Goal: Check status: Check status

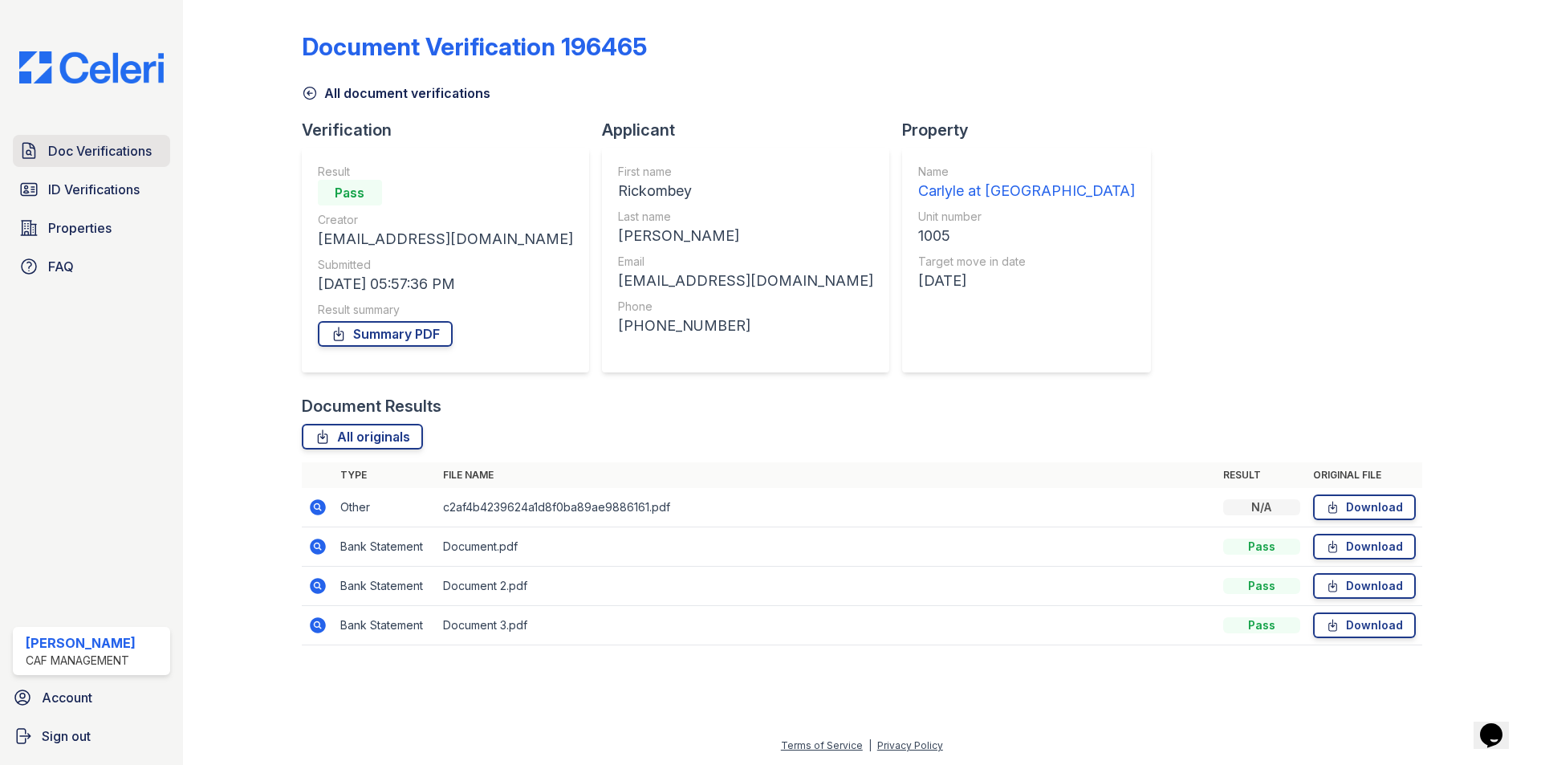
click at [84, 148] on span "Doc Verifications" at bounding box center [100, 150] width 104 height 19
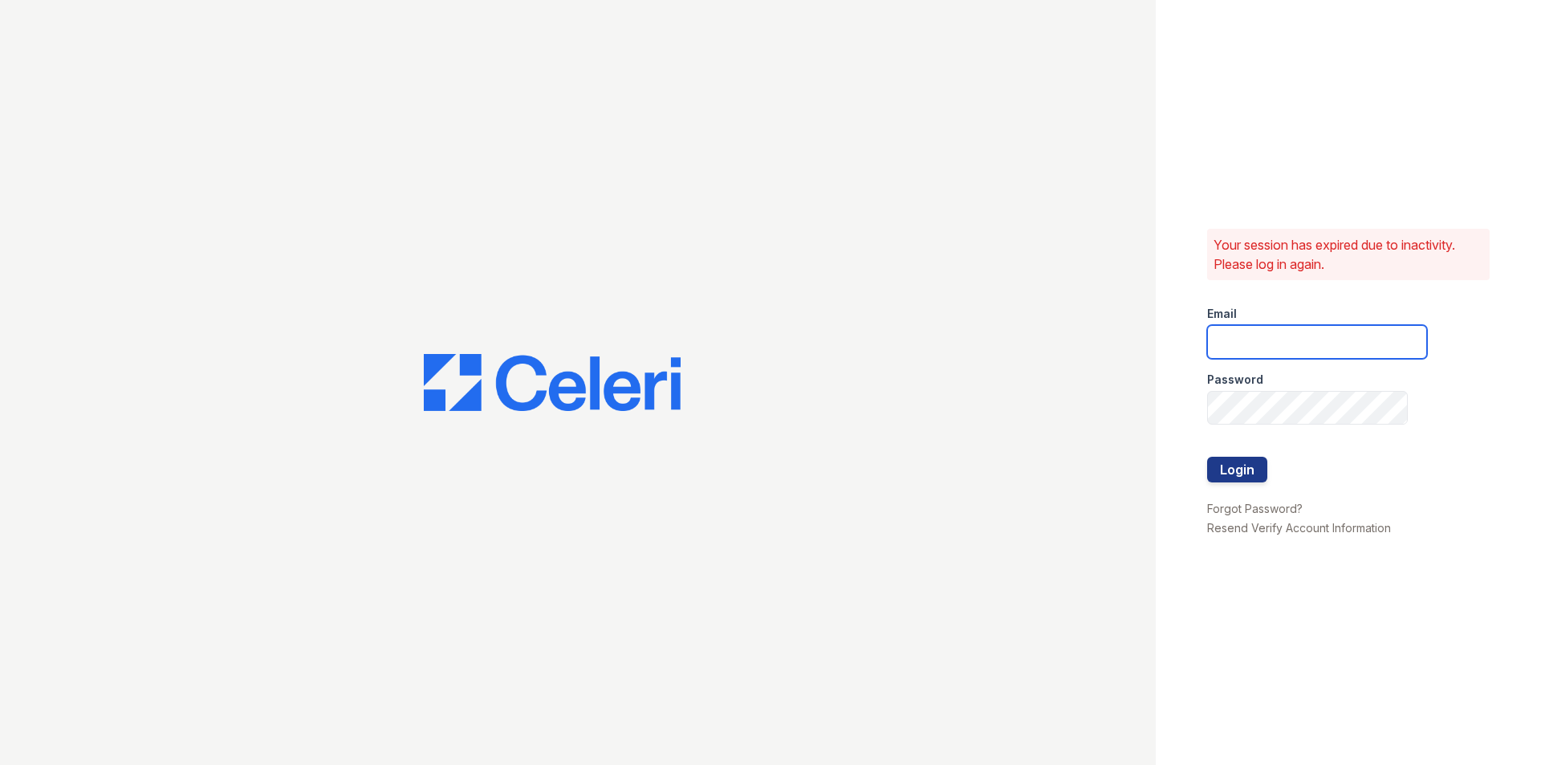
type input "[EMAIL_ADDRESS][DOMAIN_NAME]"
click at [1243, 477] on button "Login" at bounding box center [1237, 470] width 60 height 26
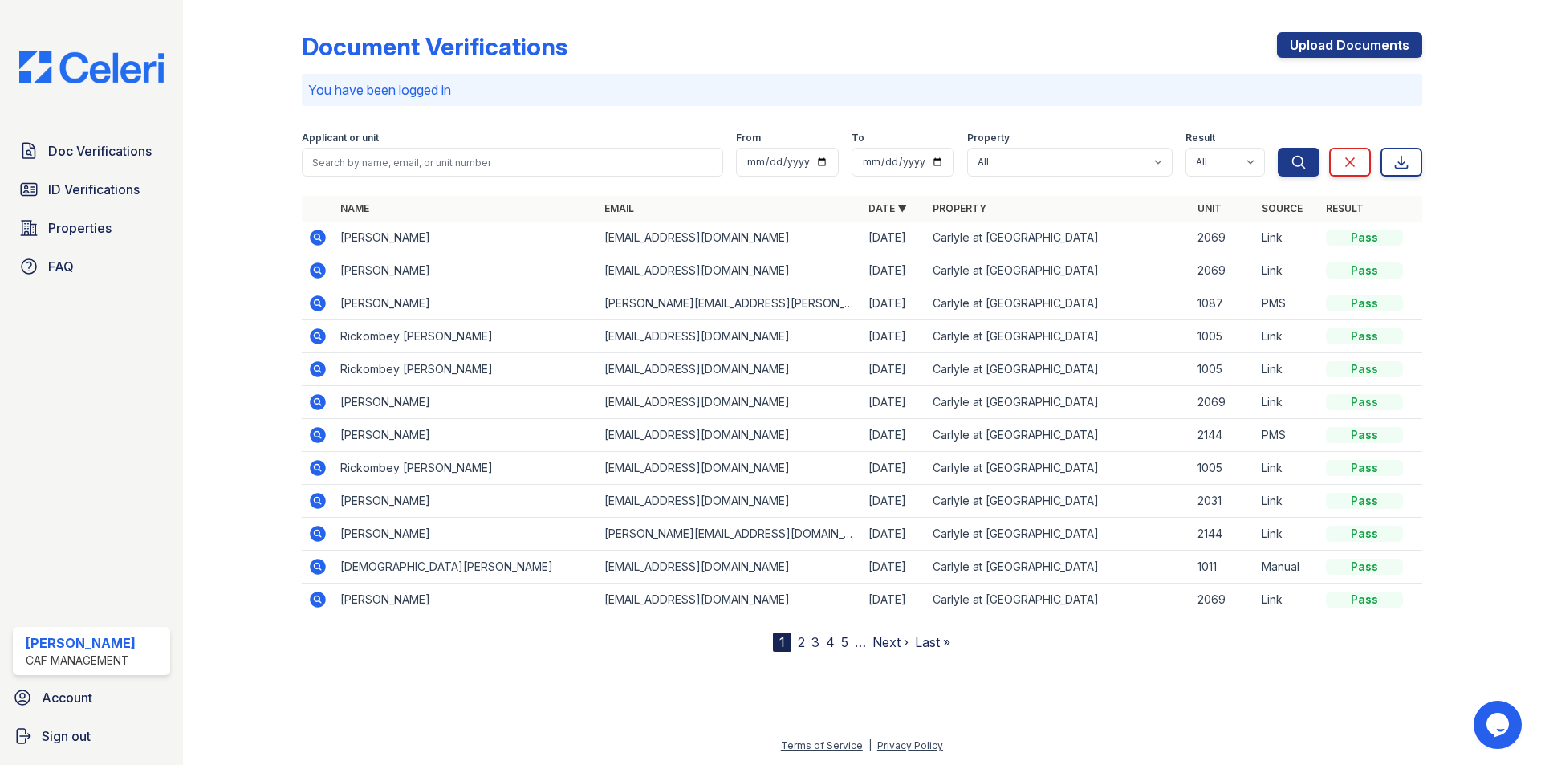
click at [731, 86] on p "You have been logged in" at bounding box center [861, 89] width 1107 height 19
drag, startPoint x: 152, startPoint y: 328, endPoint x: 166, endPoint y: 240, distance: 89.4
click at [152, 328] on div "Doc Verifications ID Verifications Properties FAQ Jordan Roman CAF Management A…" at bounding box center [91, 382] width 183 height 765
click at [83, 160] on span "Doc Verifications" at bounding box center [100, 150] width 104 height 19
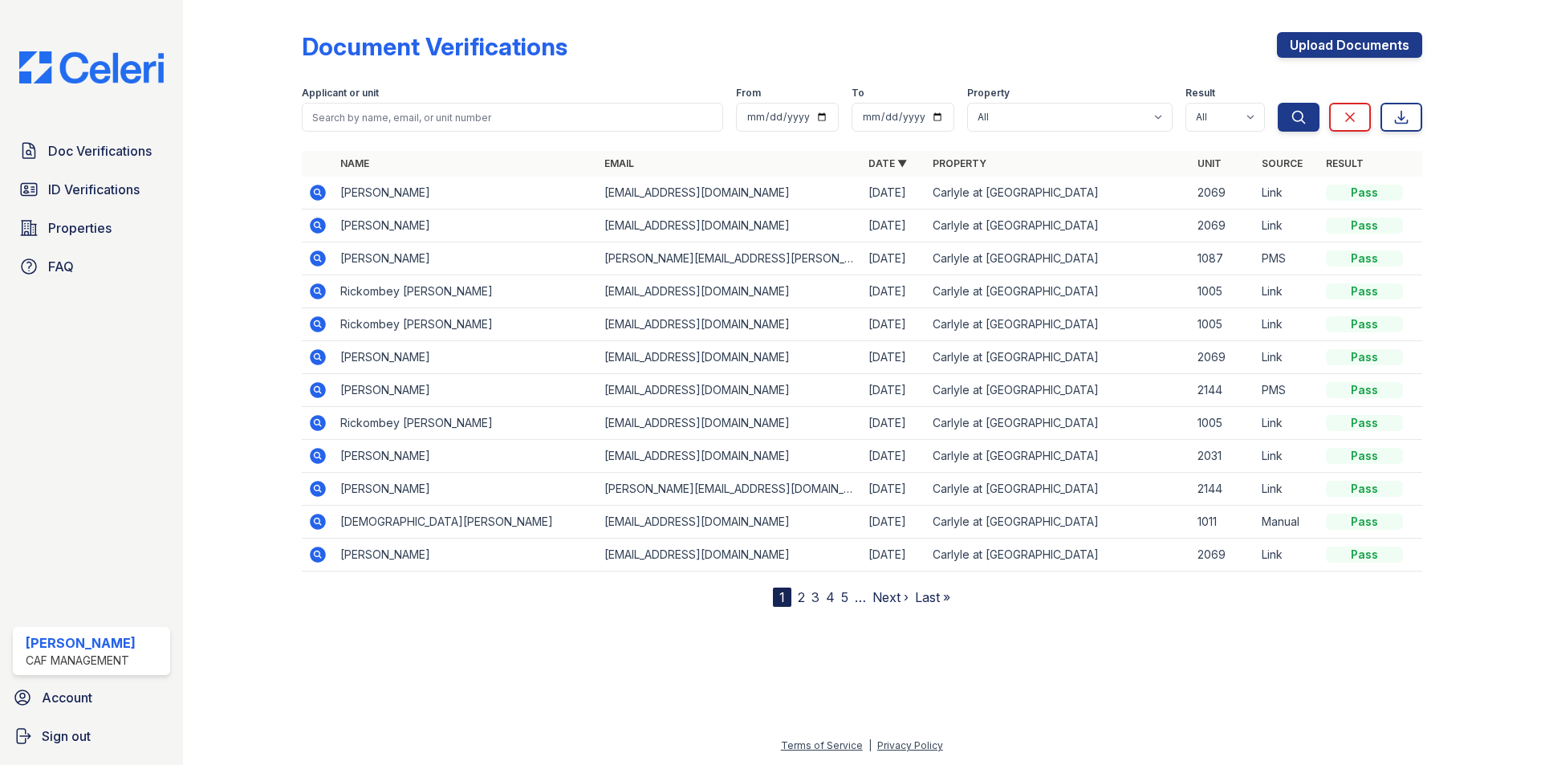
click at [317, 388] on icon at bounding box center [317, 389] width 4 height 4
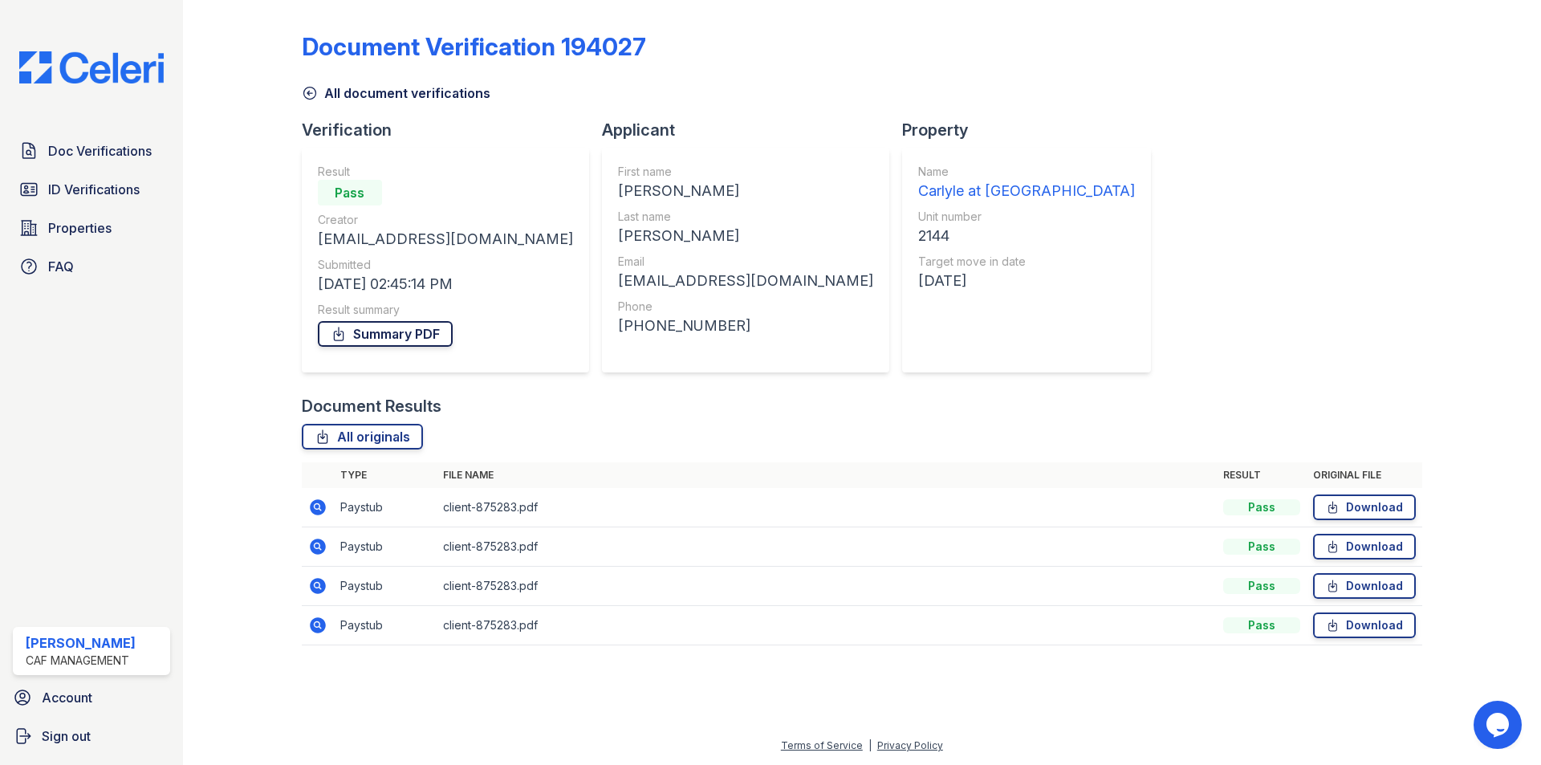
click at [391, 340] on link "Summary PDF" at bounding box center [385, 334] width 135 height 26
click at [82, 157] on span "Doc Verifications" at bounding box center [100, 150] width 104 height 19
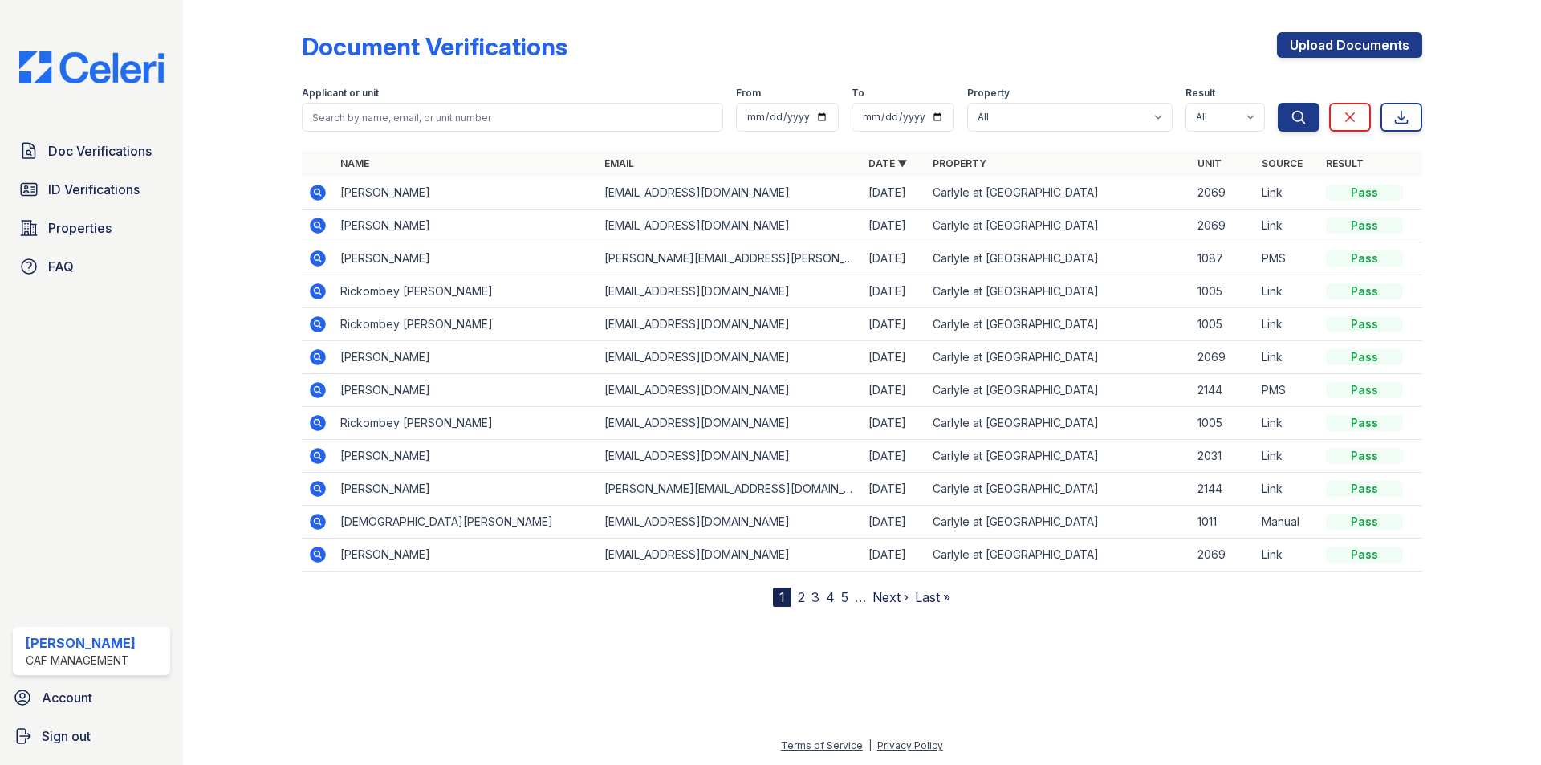
click at [314, 490] on icon at bounding box center [318, 489] width 16 height 16
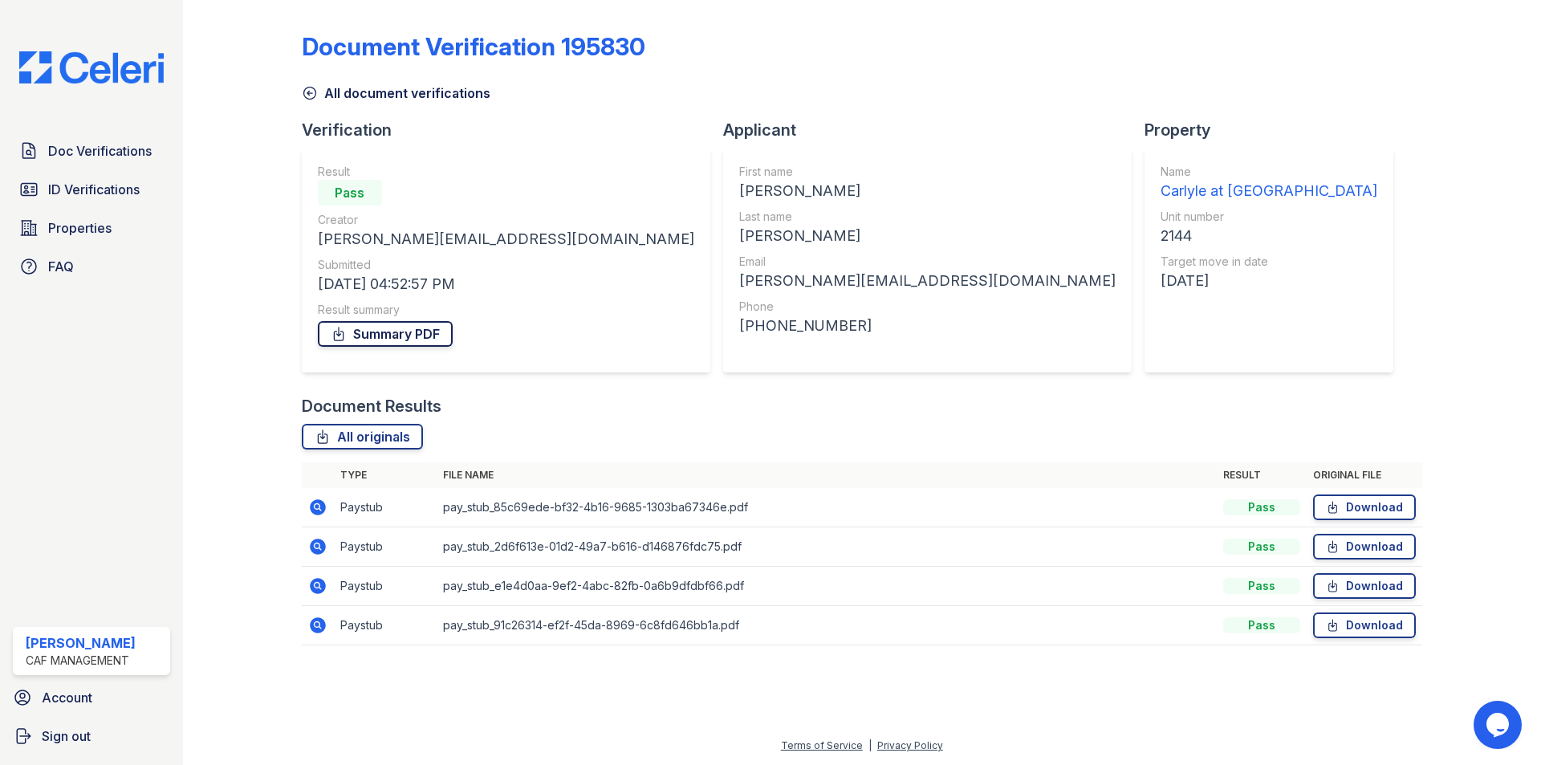
click at [384, 340] on link "Summary PDF" at bounding box center [385, 334] width 135 height 26
click at [310, 91] on icon at bounding box center [310, 93] width 16 height 16
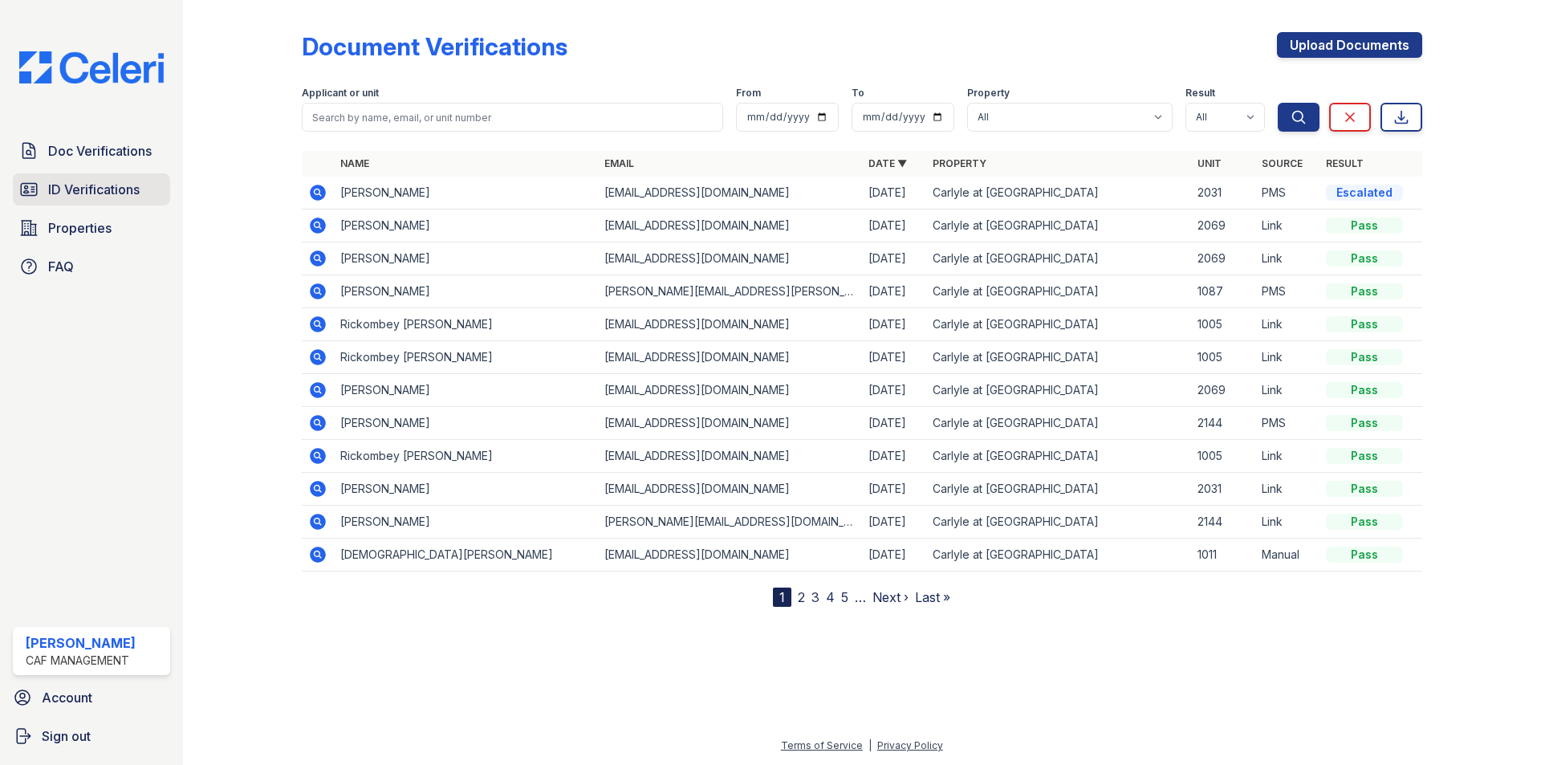
click at [96, 193] on span "ID Verifications" at bounding box center [93, 189] width 91 height 19
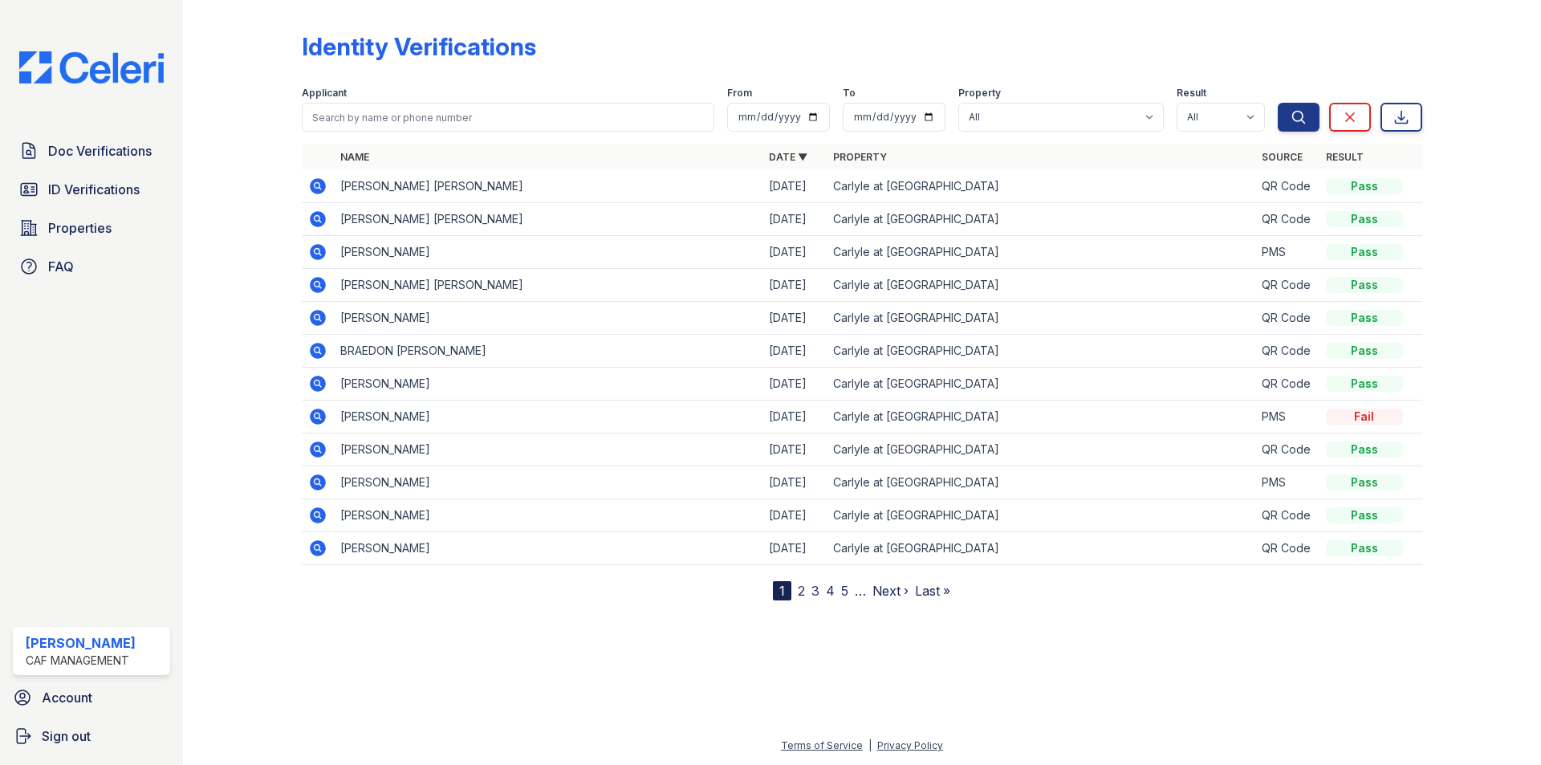
click at [321, 486] on icon at bounding box center [317, 482] width 19 height 19
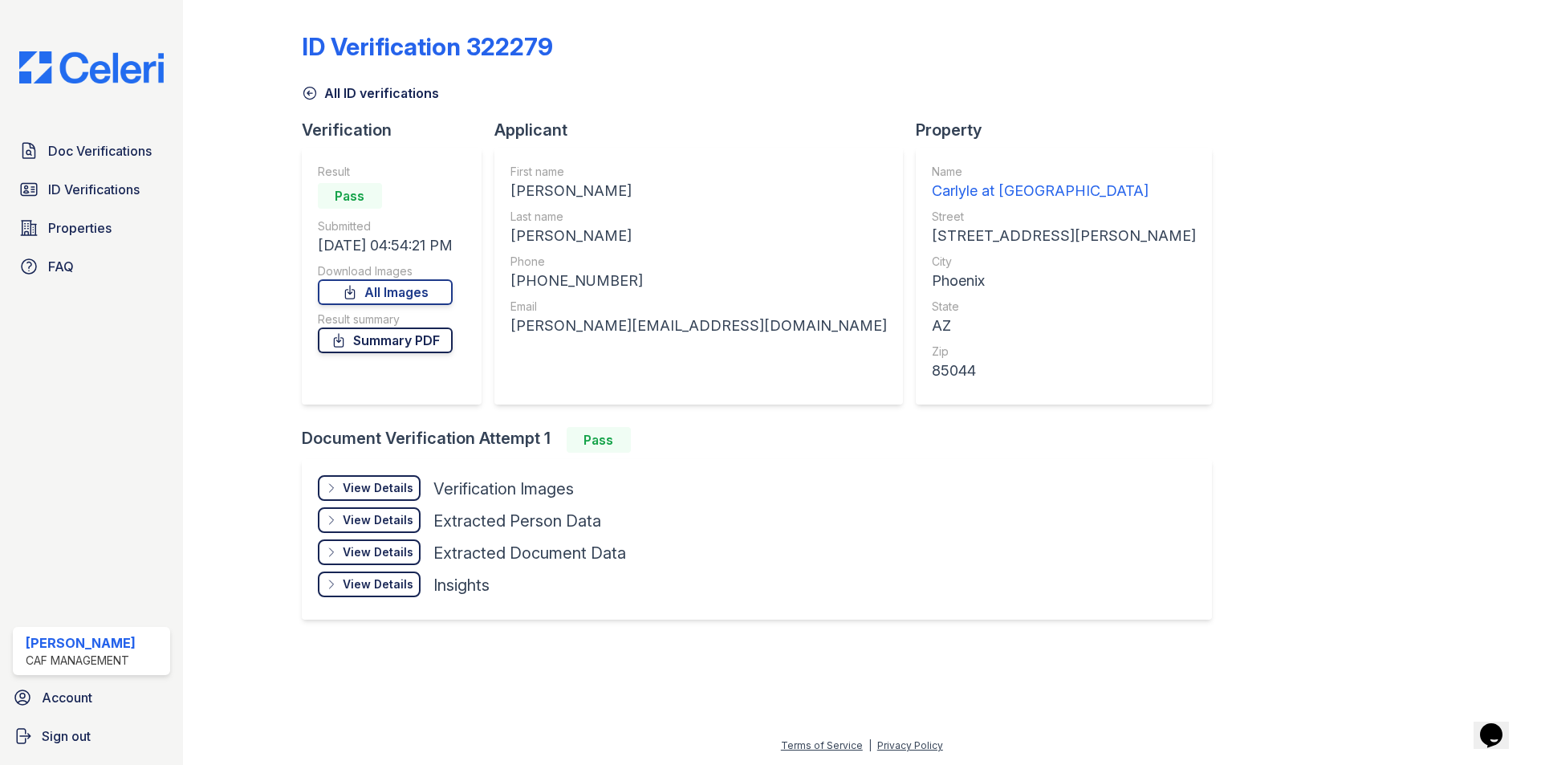
click at [373, 342] on link "Summary PDF" at bounding box center [385, 340] width 135 height 26
click at [70, 179] on link "ID Verifications" at bounding box center [91, 189] width 157 height 32
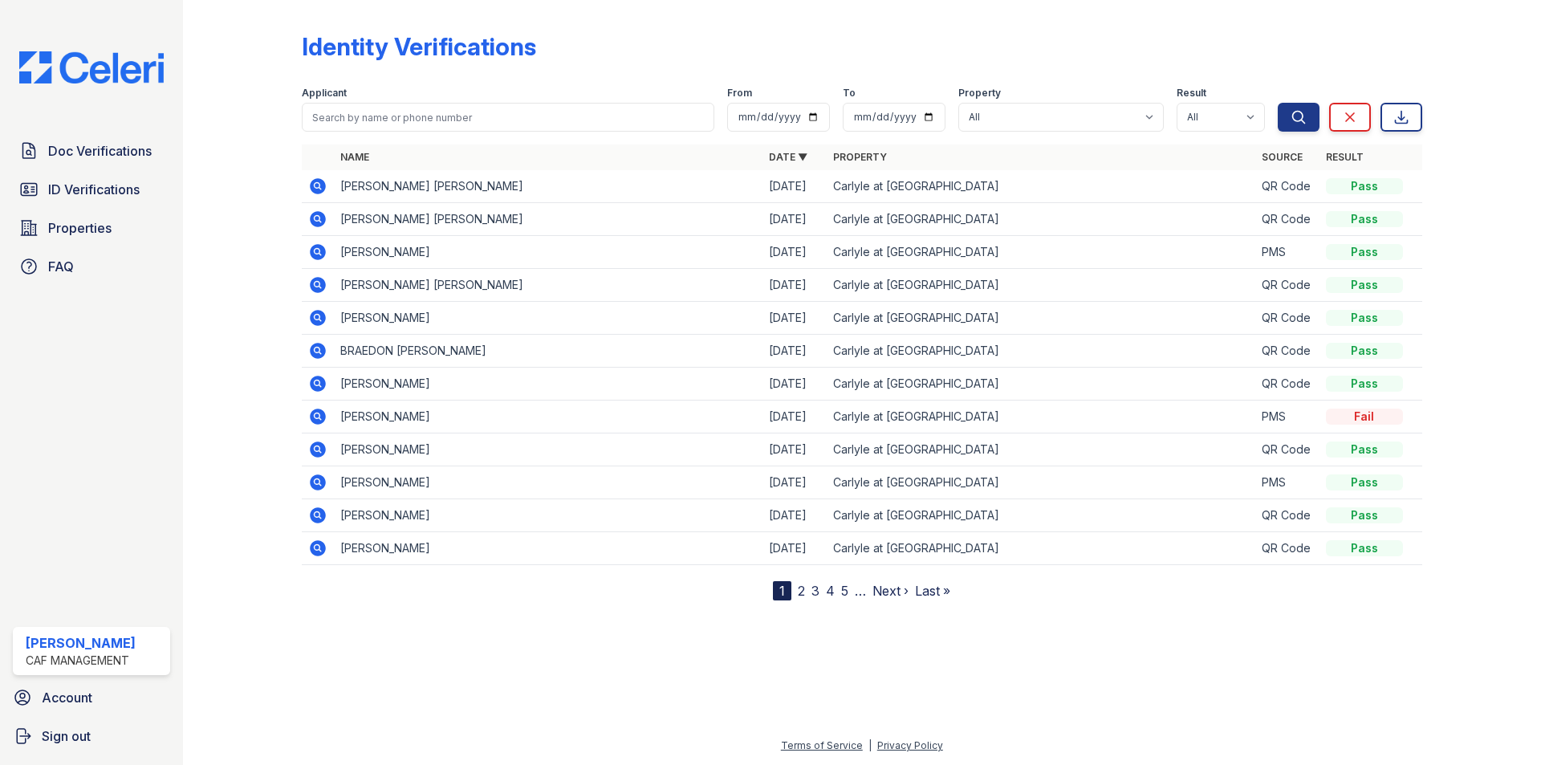
click at [316, 416] on icon at bounding box center [317, 415] width 4 height 4
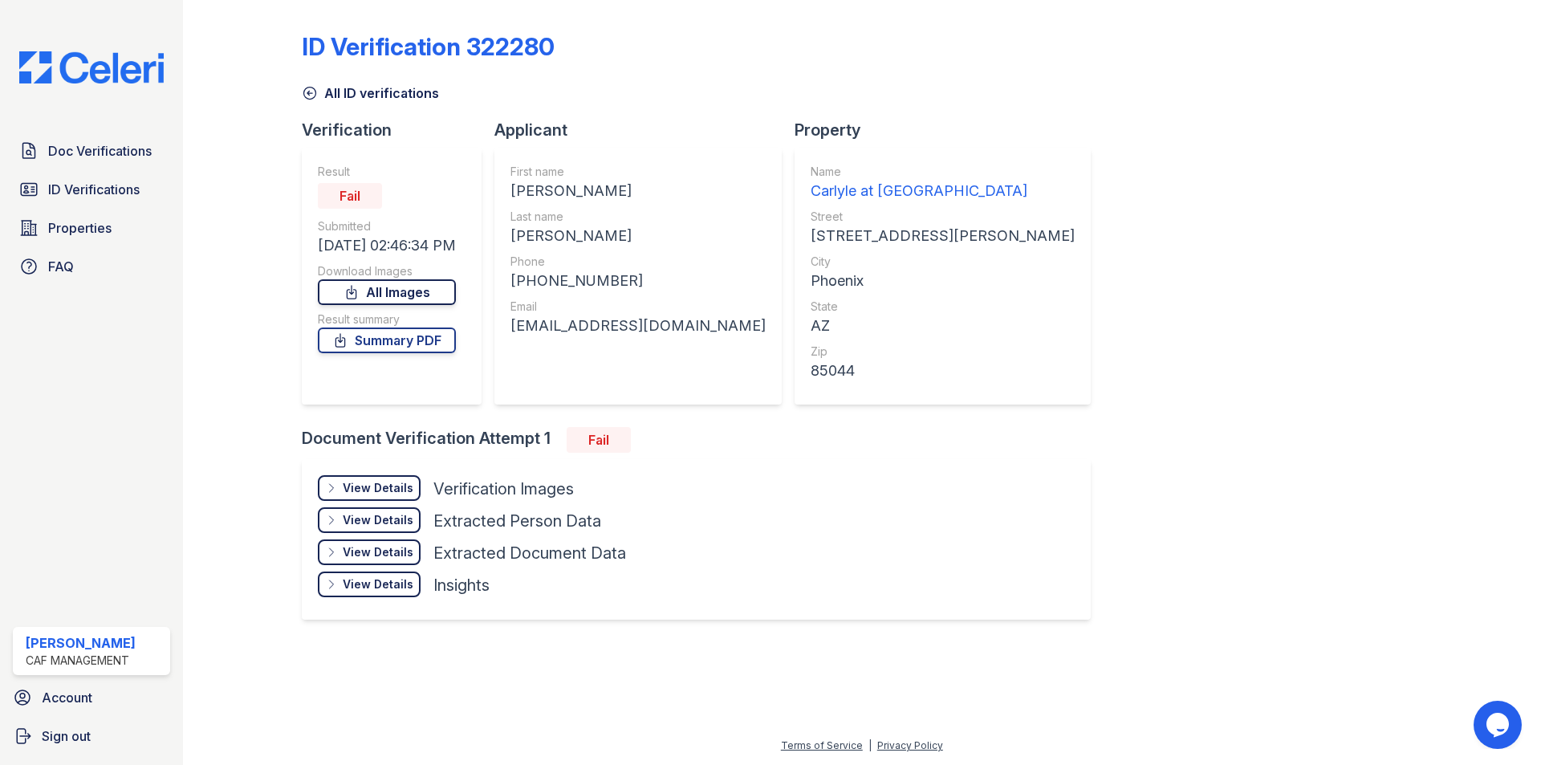
click at [389, 300] on link "All Images" at bounding box center [387, 292] width 138 height 26
click at [345, 492] on div "View Details" at bounding box center [378, 488] width 71 height 16
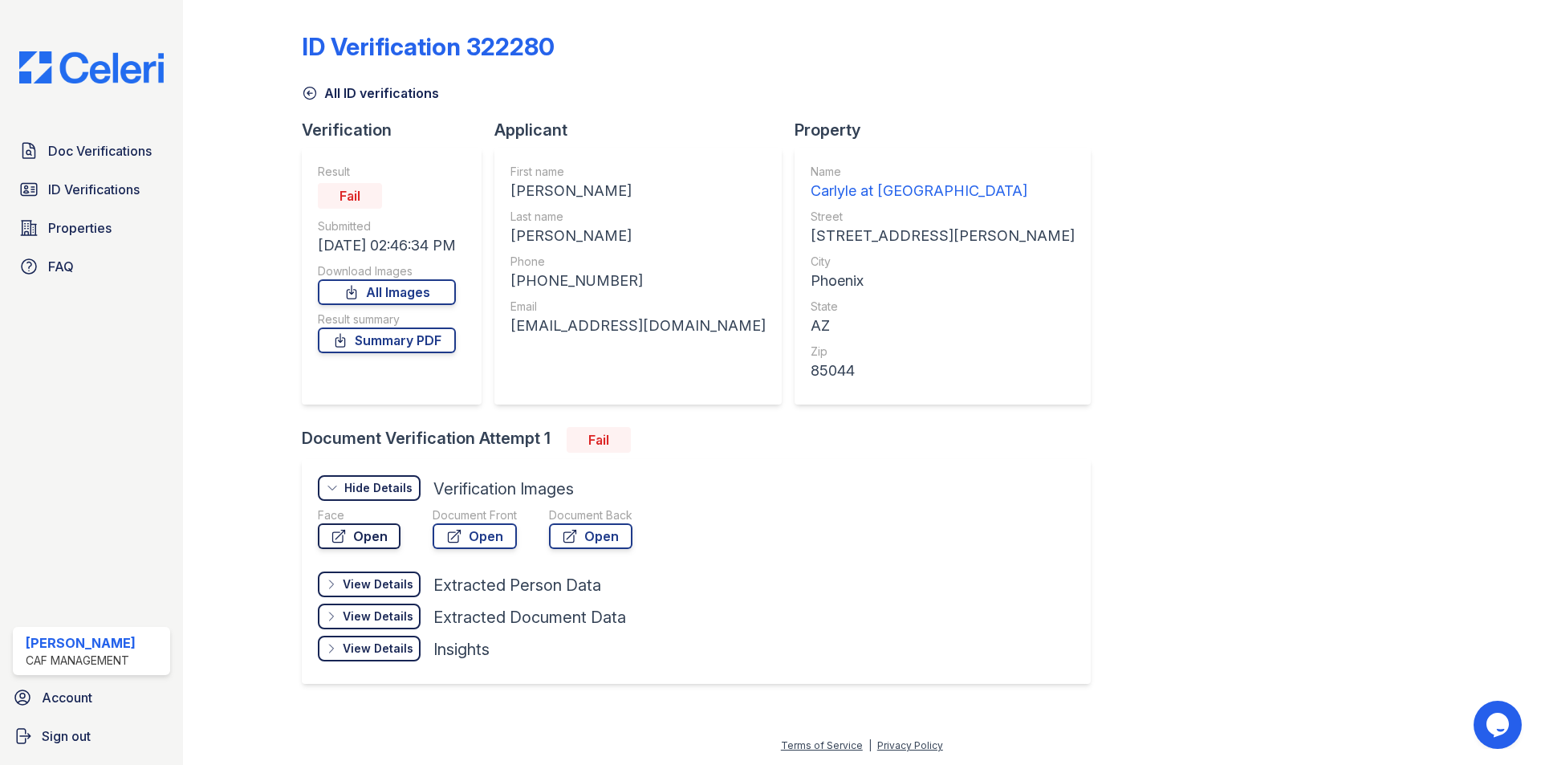
click at [375, 538] on link "Open" at bounding box center [359, 536] width 83 height 26
click at [395, 588] on div "View Details" at bounding box center [378, 584] width 71 height 16
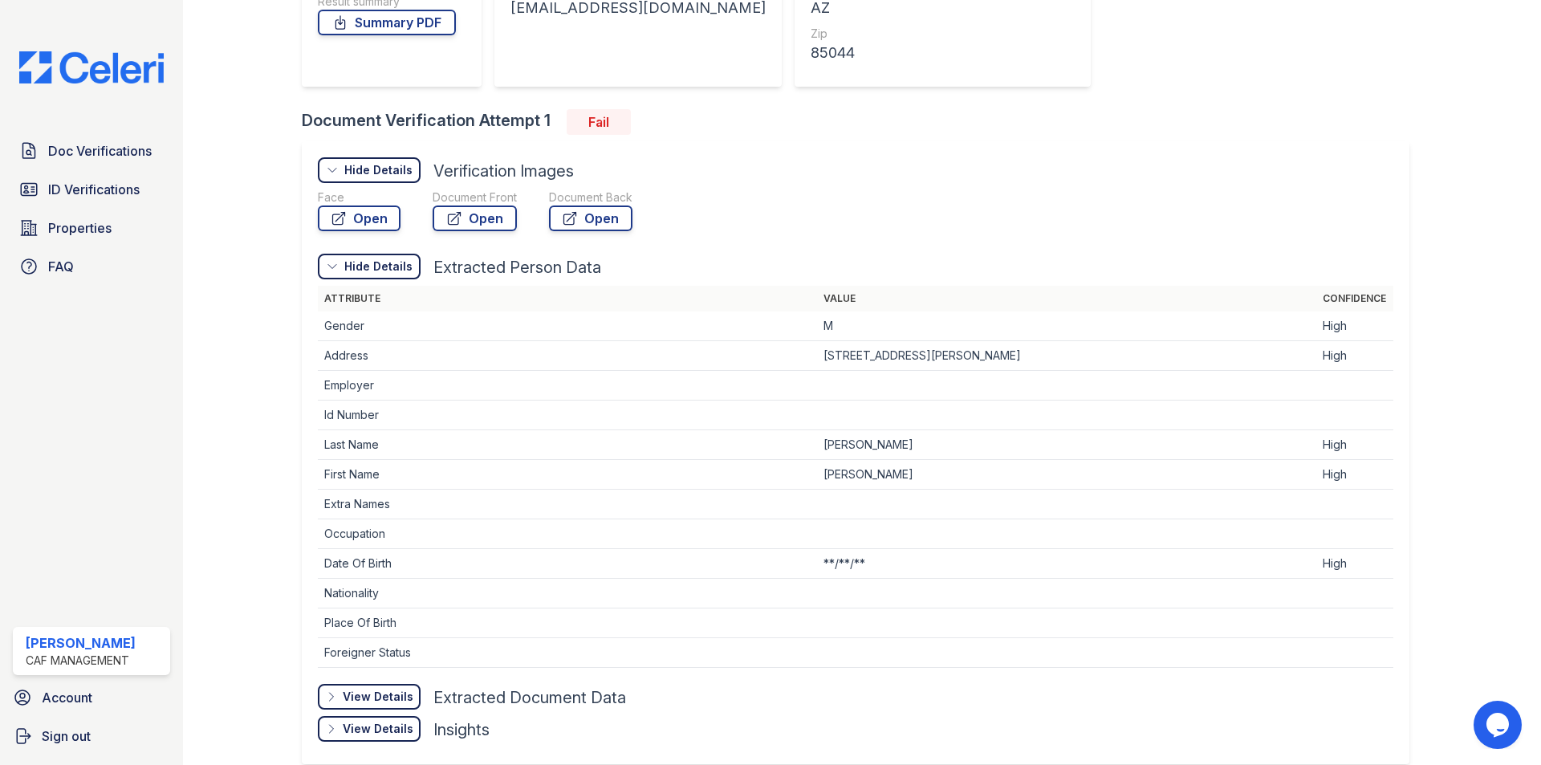
scroll to position [394, 0]
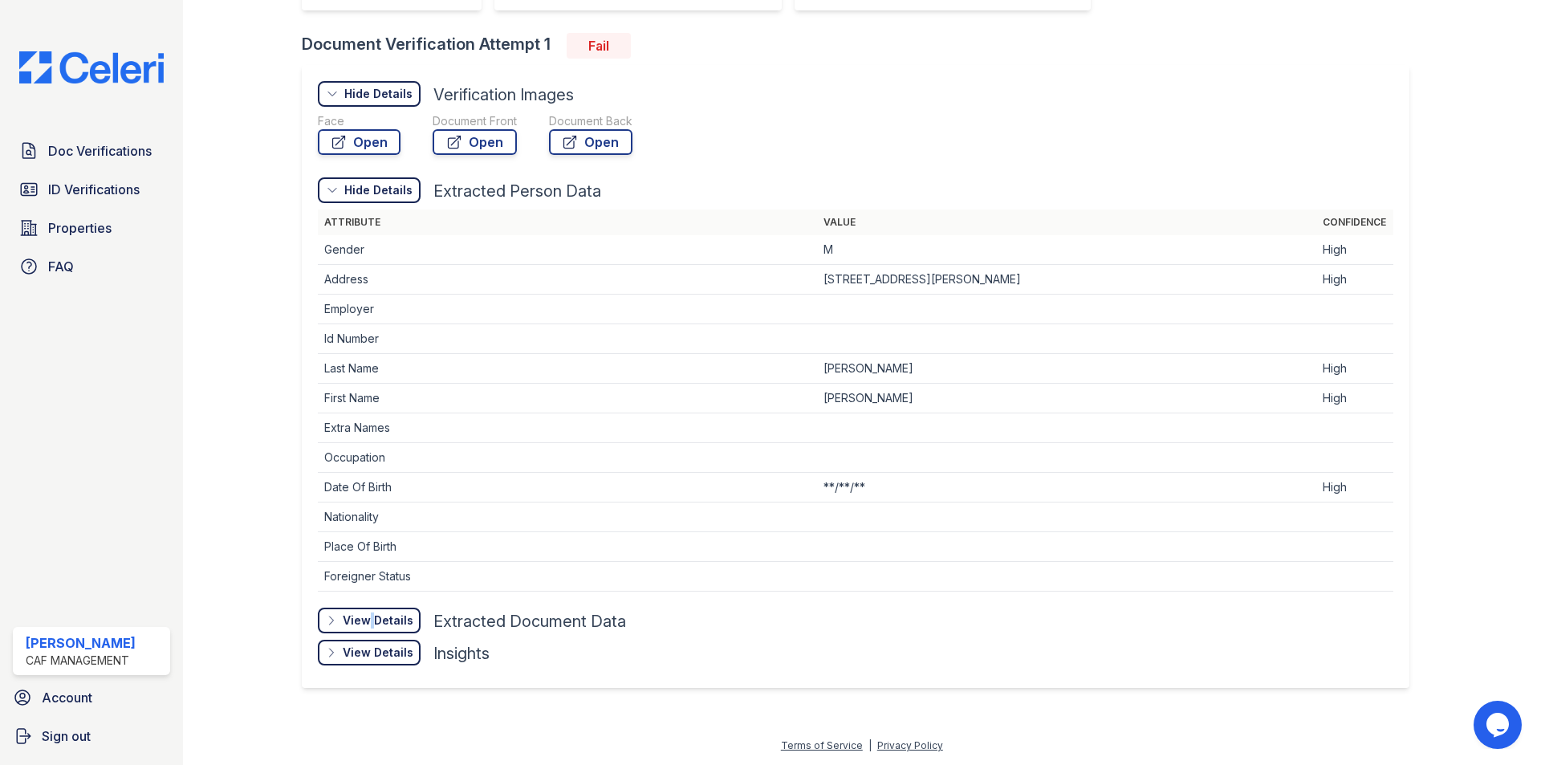
click at [367, 623] on div "View Details" at bounding box center [378, 620] width 71 height 16
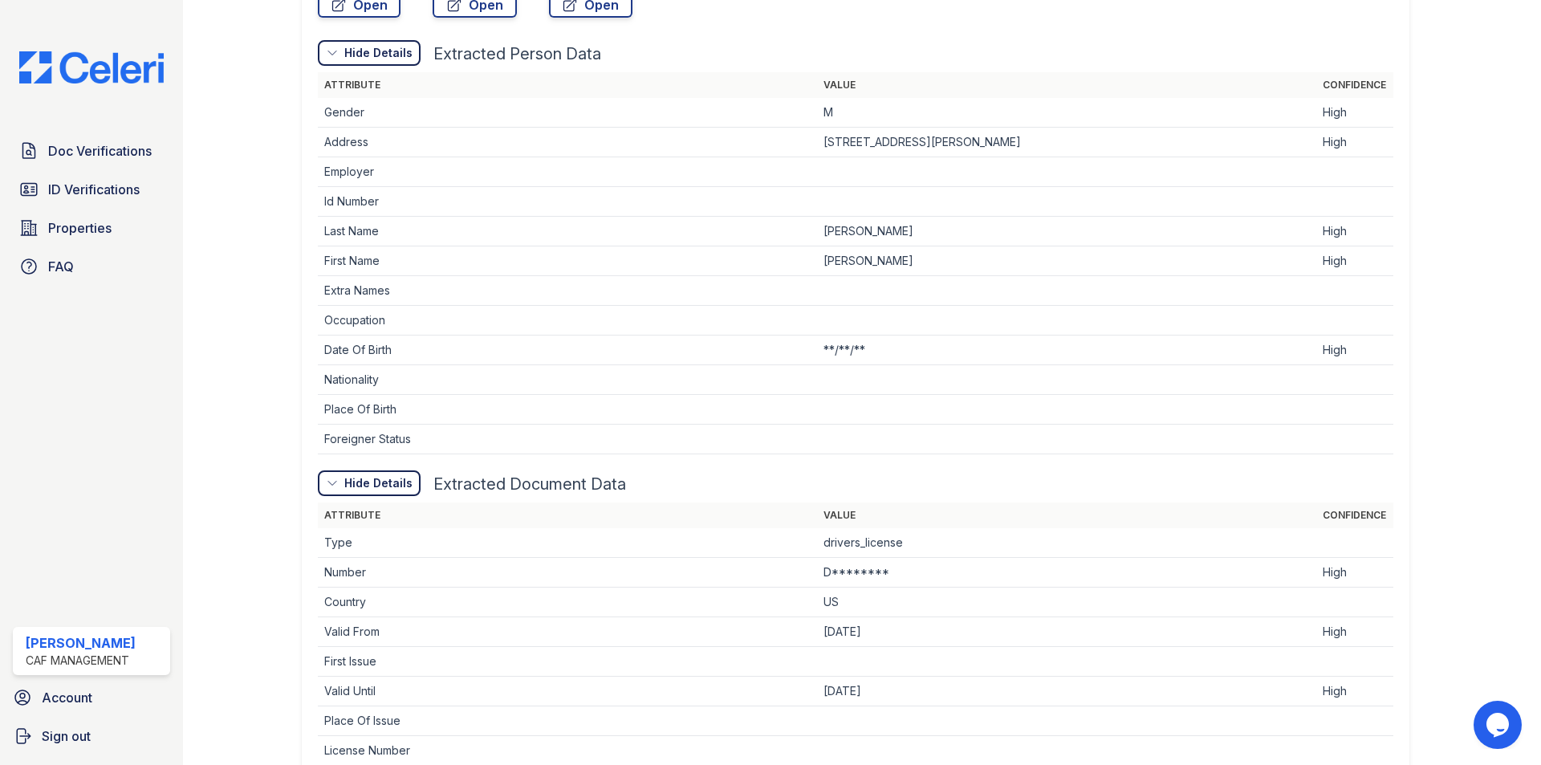
scroll to position [733, 0]
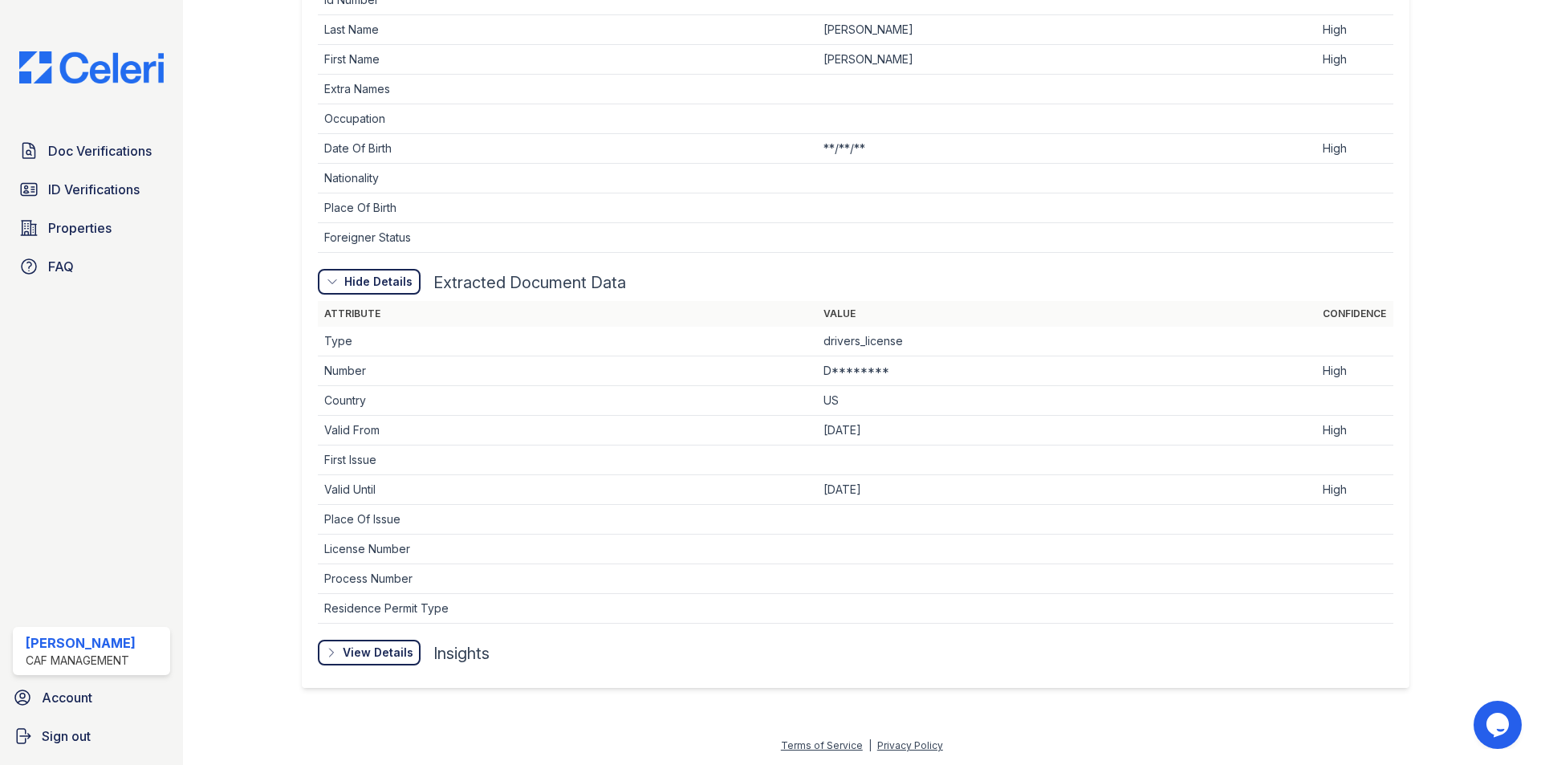
click at [377, 652] on div "View Details" at bounding box center [378, 652] width 71 height 16
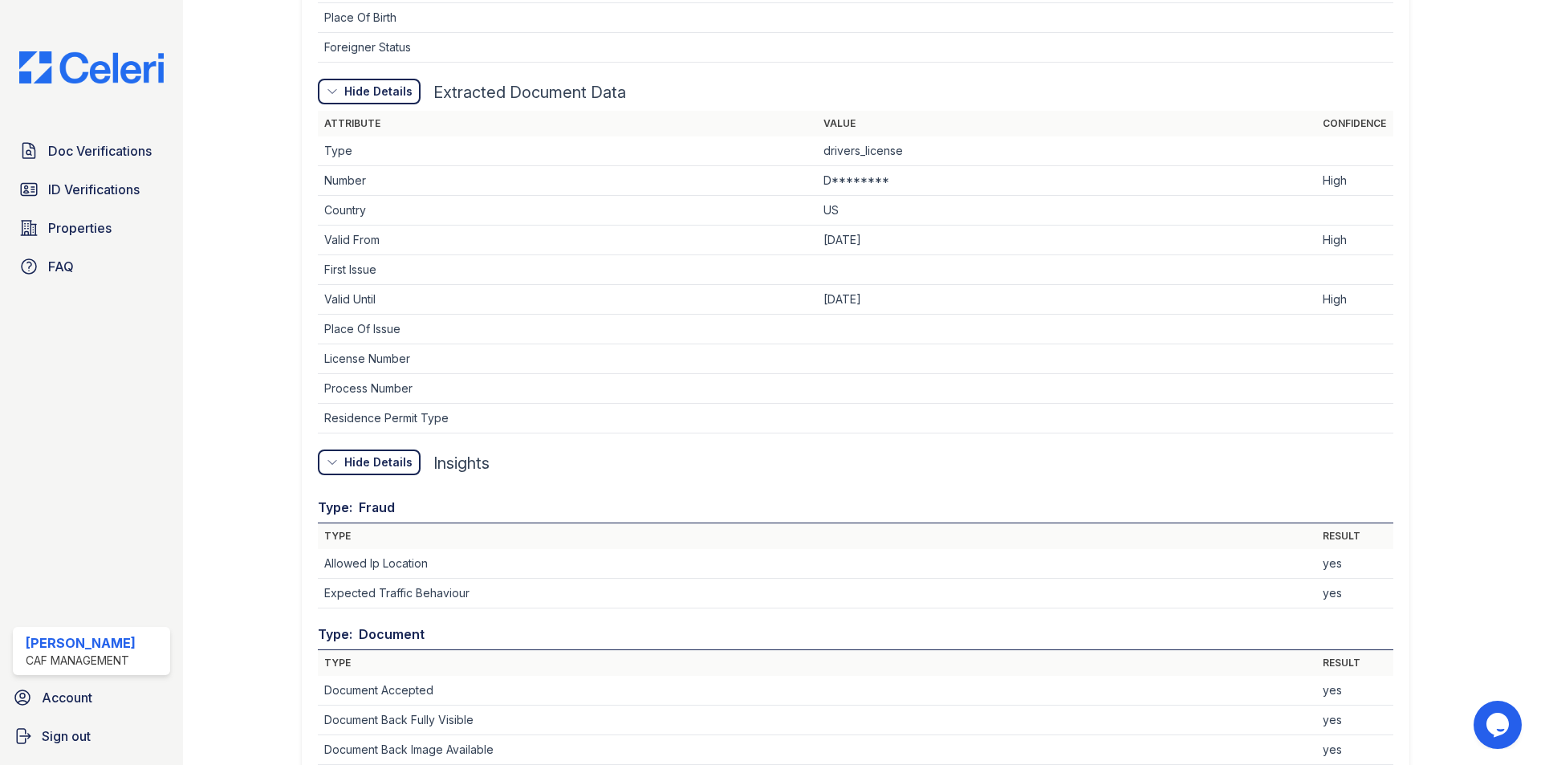
scroll to position [1214, 0]
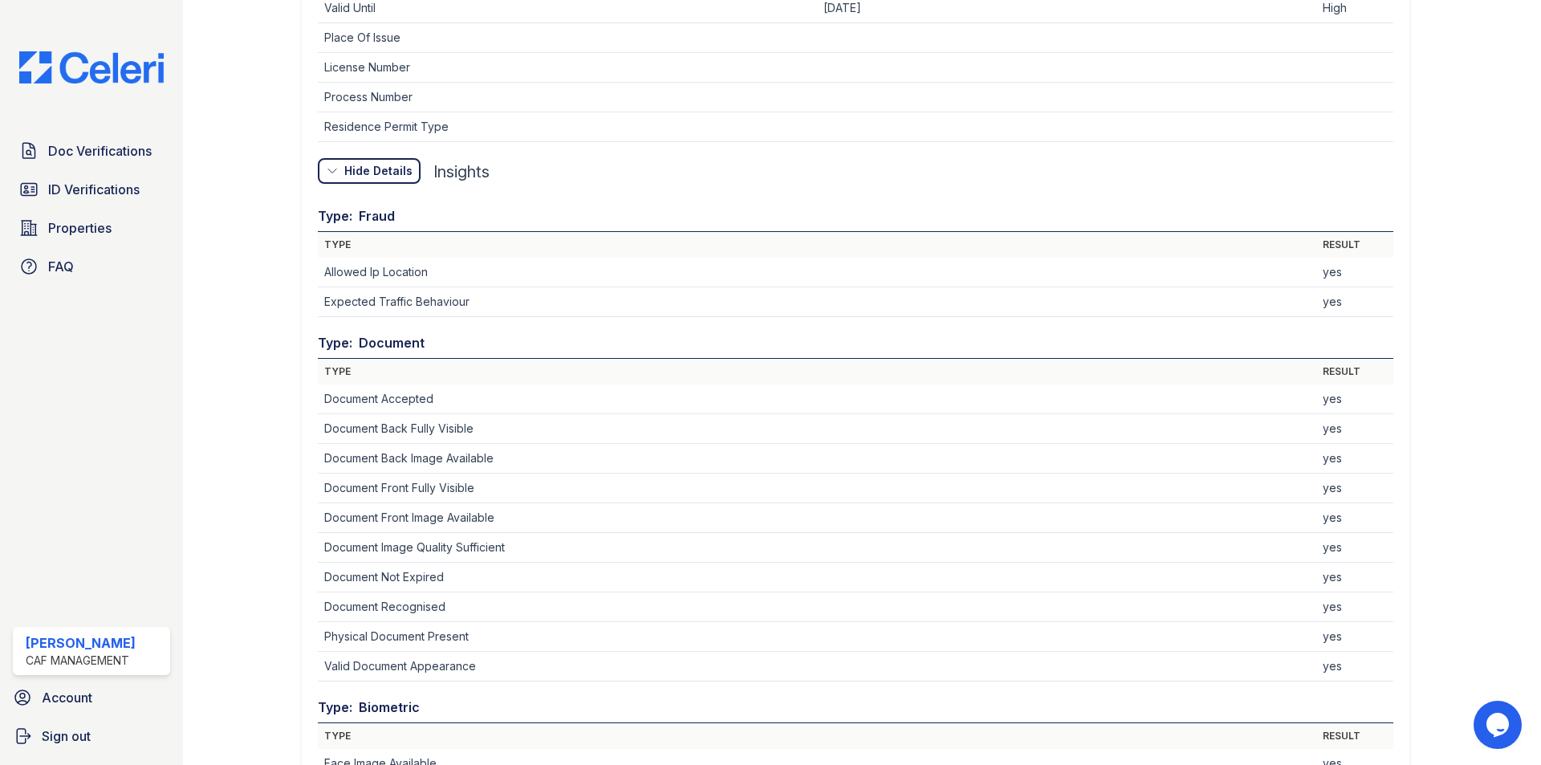
drag, startPoint x: 412, startPoint y: 212, endPoint x: 347, endPoint y: 214, distance: 65.0
click at [347, 214] on div "Type: Fraud" at bounding box center [855, 219] width 1075 height 26
drag, startPoint x: 454, startPoint y: 276, endPoint x: 318, endPoint y: 270, distance: 136.6
click at [318, 270] on td "Allowed Ip Location" at bounding box center [817, 273] width 998 height 30
click at [409, 307] on td "Expected Traffic Behaviour" at bounding box center [817, 302] width 998 height 30
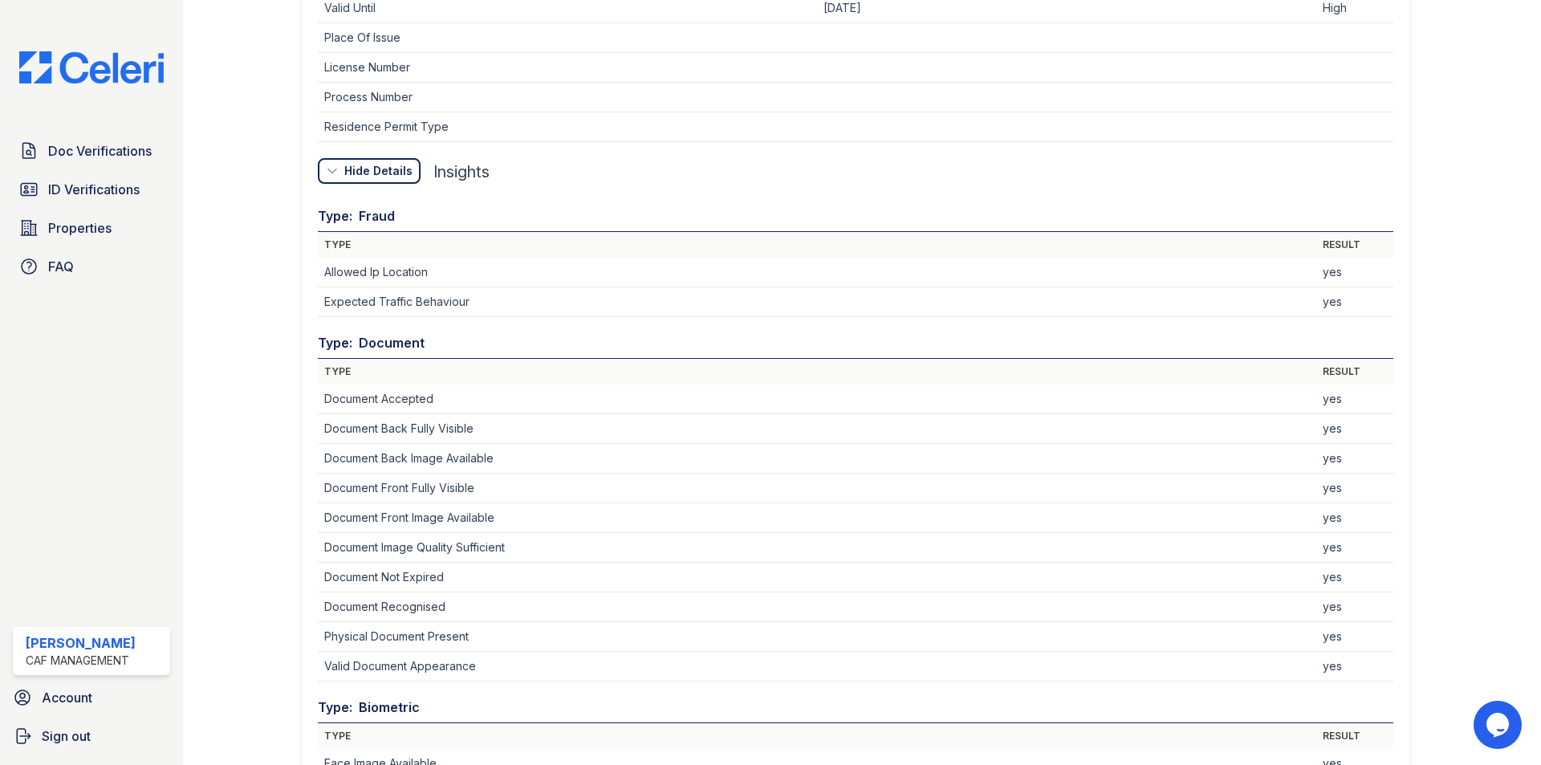
click at [385, 172] on div "Hide Details" at bounding box center [378, 171] width 68 height 16
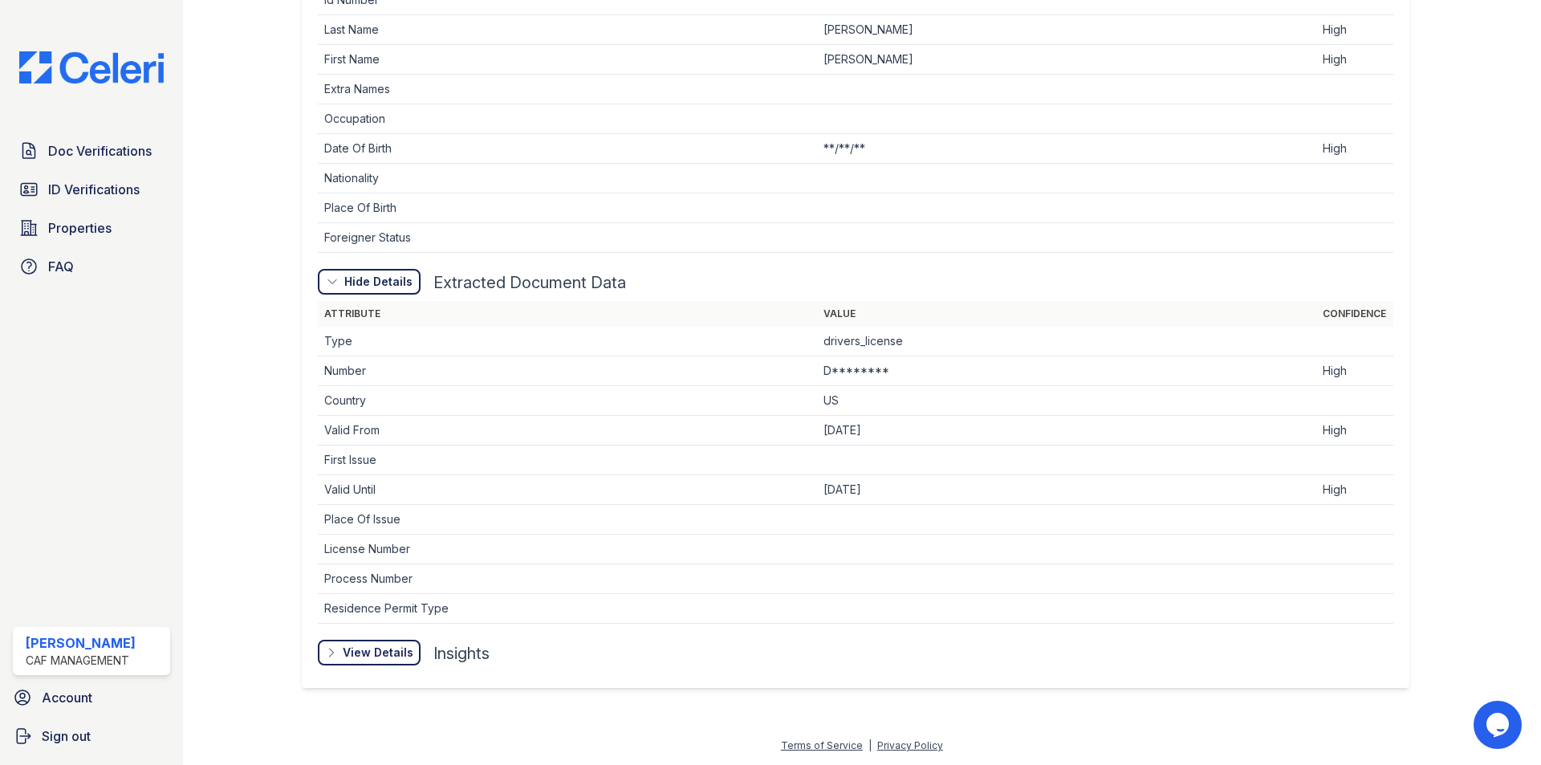
click at [377, 655] on div "View Details" at bounding box center [378, 652] width 71 height 16
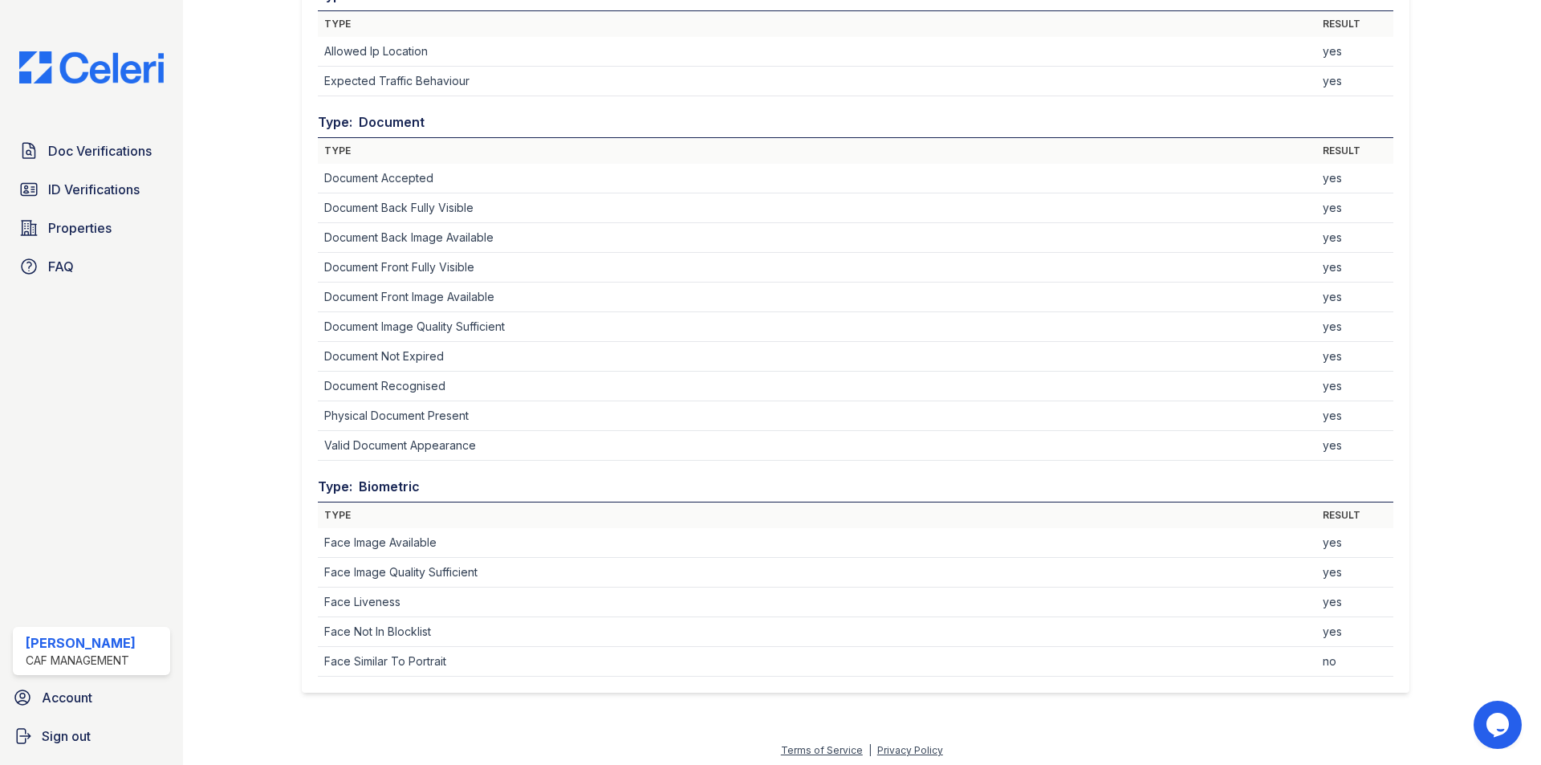
scroll to position [1440, 0]
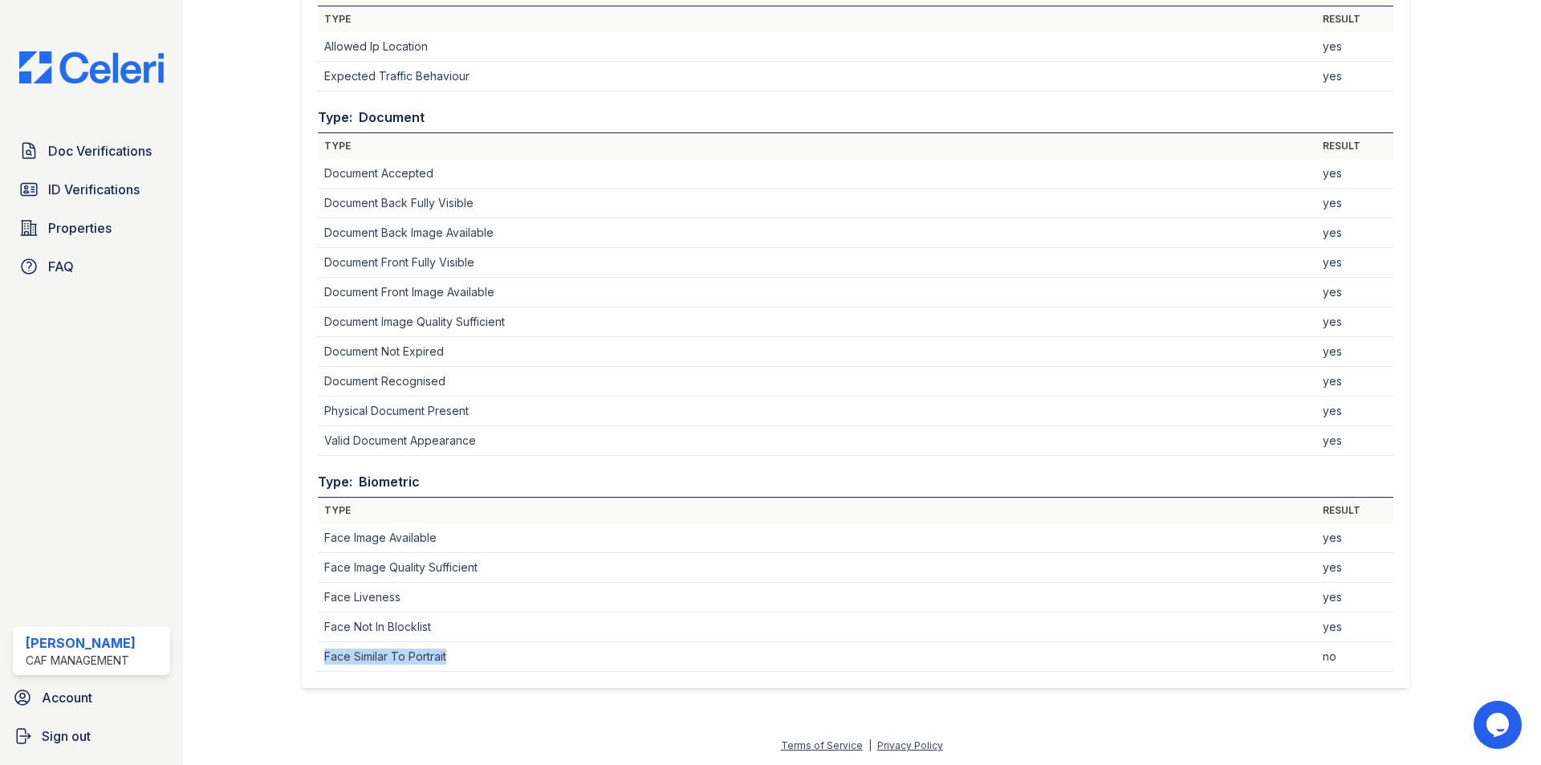
drag, startPoint x: 468, startPoint y: 661, endPoint x: 324, endPoint y: 657, distance: 143.7
click at [324, 657] on td "Face Similar To Portrait" at bounding box center [817, 657] width 998 height 30
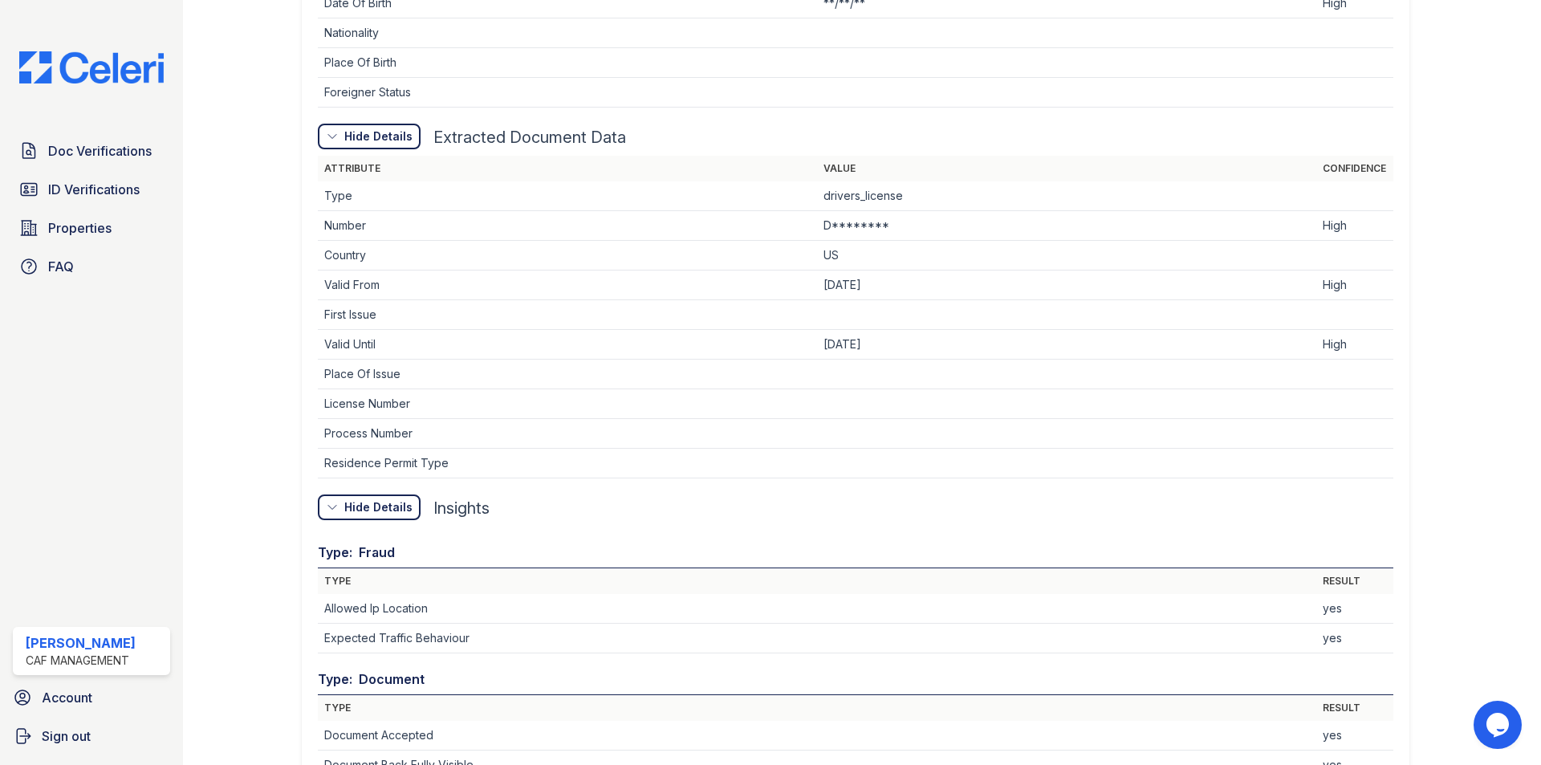
click at [372, 508] on div "Hide Details" at bounding box center [378, 507] width 68 height 16
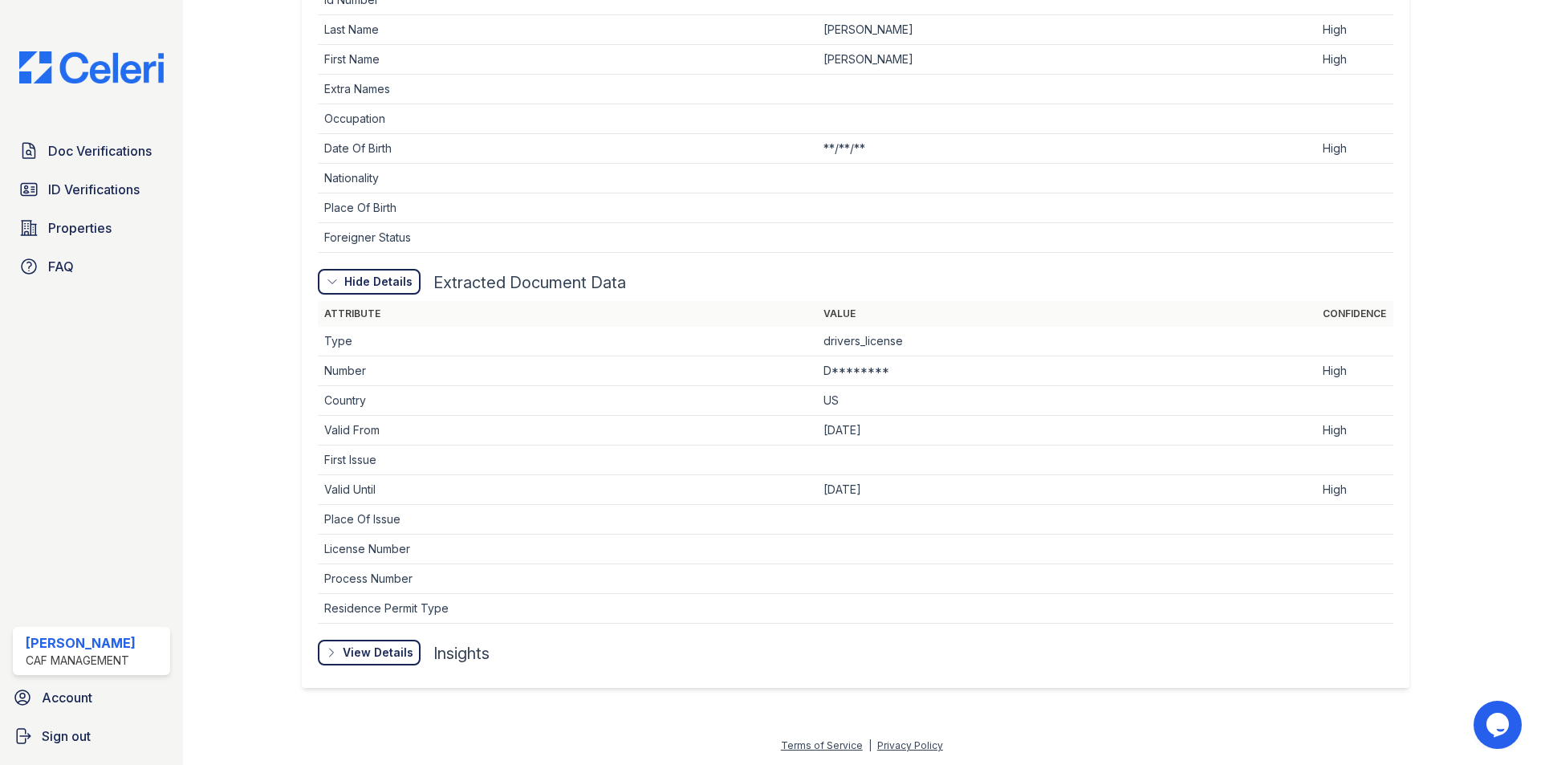
click at [377, 289] on div "Hide Details" at bounding box center [378, 282] width 68 height 16
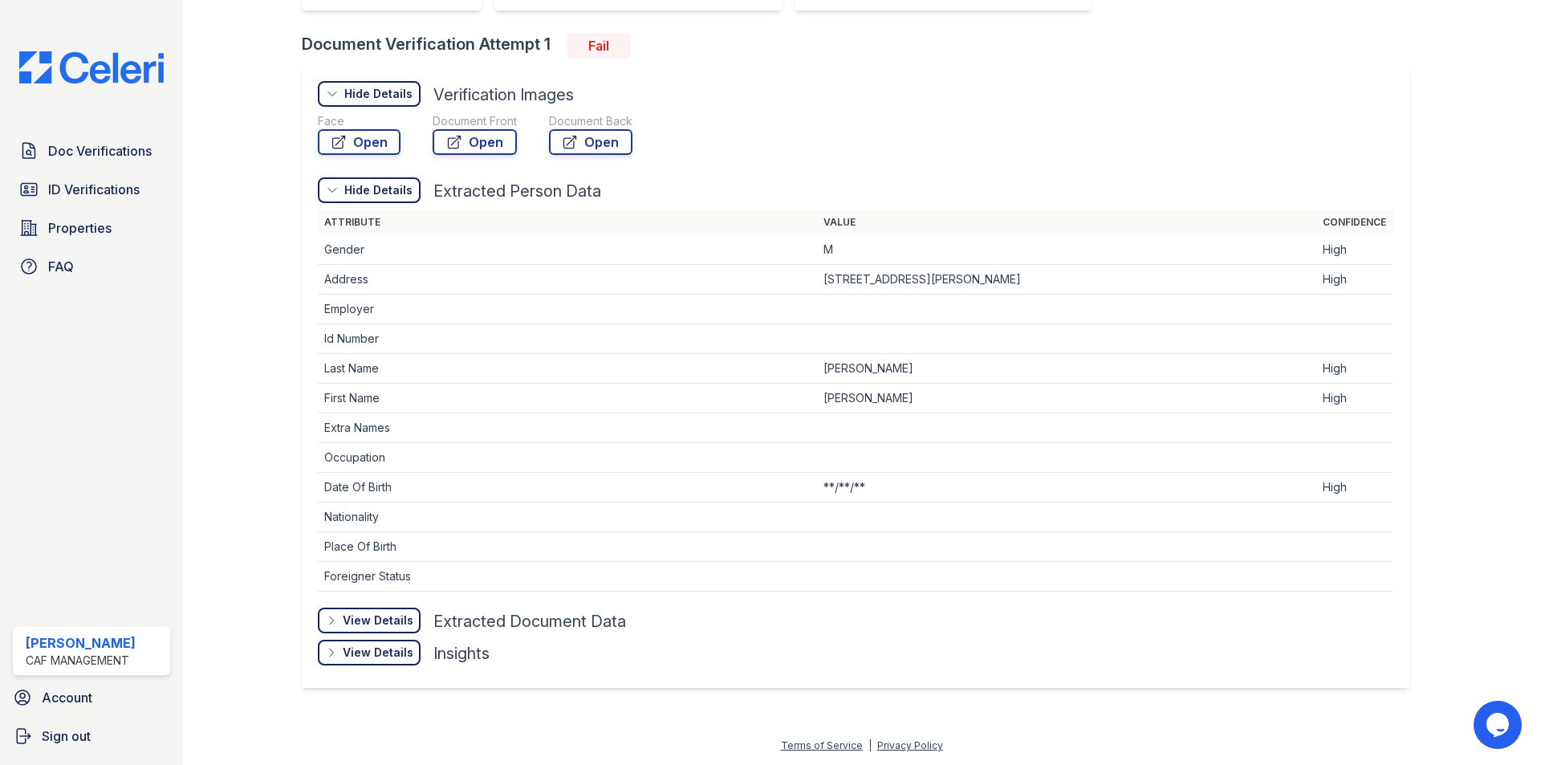
scroll to position [394, 0]
click at [406, 192] on div "Hide Details" at bounding box center [378, 190] width 68 height 16
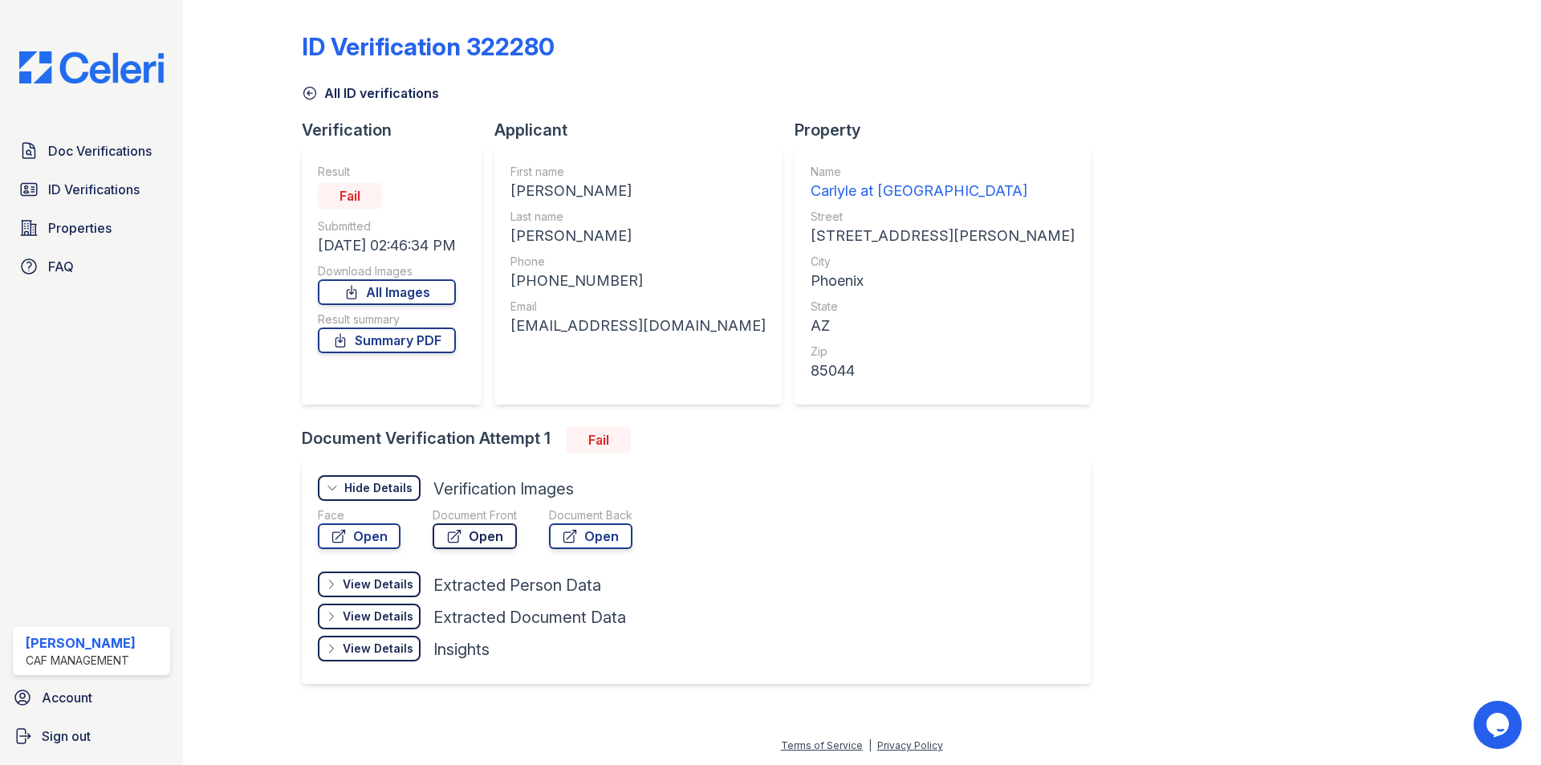
click at [493, 539] on link "Open" at bounding box center [475, 536] width 84 height 26
click at [593, 540] on link "Open" at bounding box center [590, 536] width 83 height 26
click at [377, 542] on link "Open" at bounding box center [359, 536] width 83 height 26
click at [484, 543] on link "Open" at bounding box center [475, 536] width 84 height 26
click at [360, 647] on div "View Details" at bounding box center [378, 648] width 71 height 16
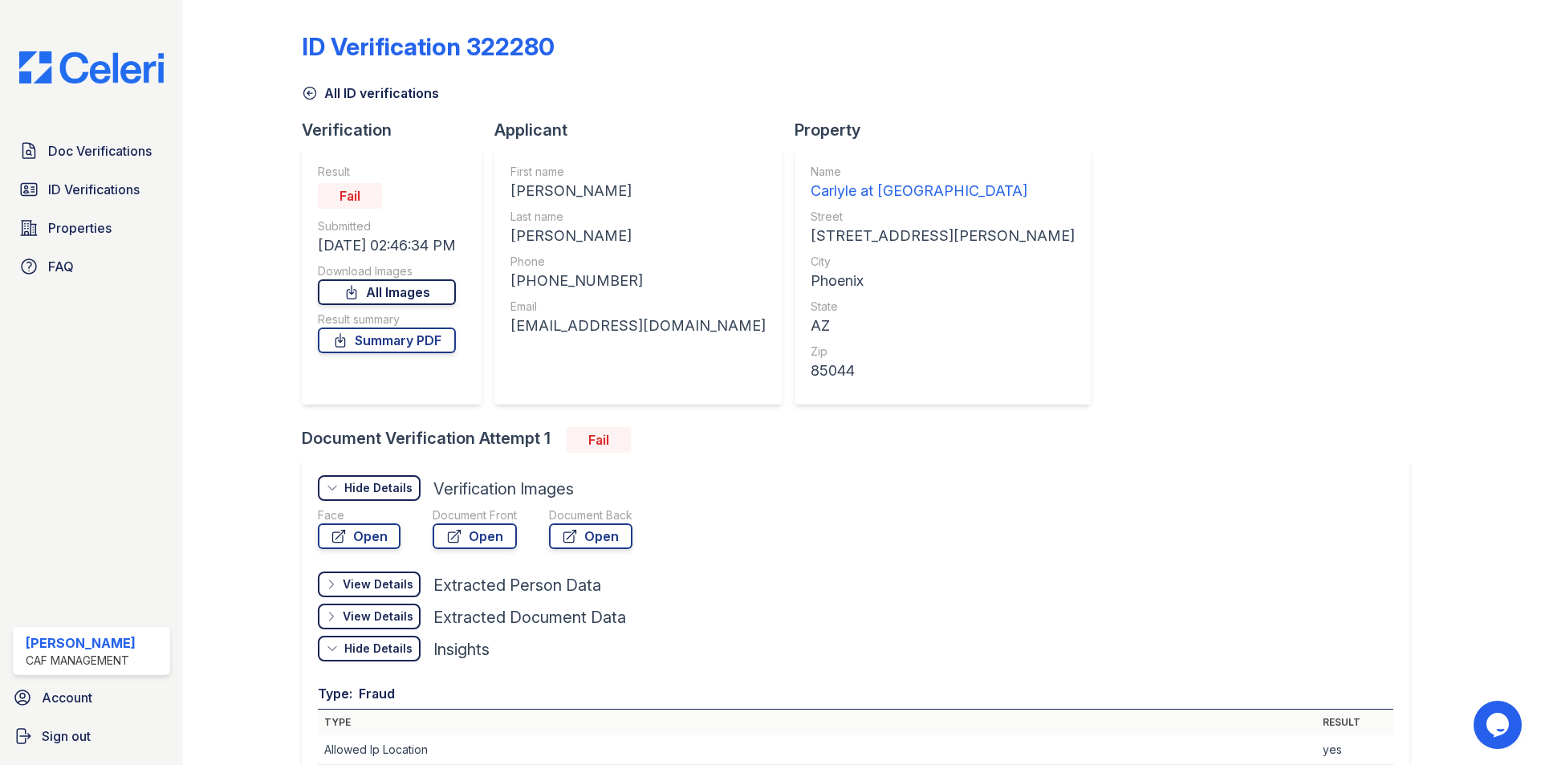
click at [412, 292] on link "All Images" at bounding box center [387, 292] width 138 height 26
click at [416, 335] on link "Summary PDF" at bounding box center [387, 340] width 138 height 26
click at [93, 156] on span "Doc Verifications" at bounding box center [100, 150] width 104 height 19
